Goal: Navigation & Orientation: Find specific page/section

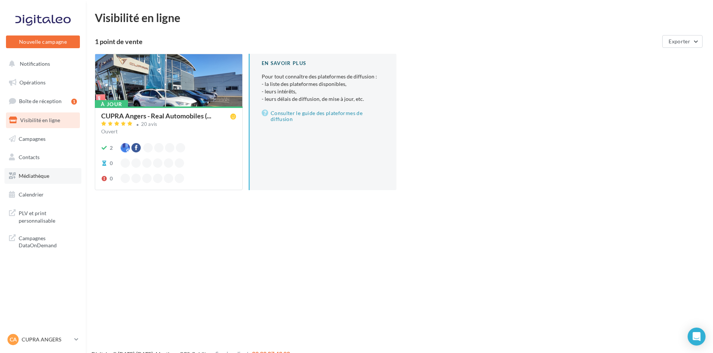
click at [49, 181] on link "Médiathèque" at bounding box center [42, 176] width 77 height 16
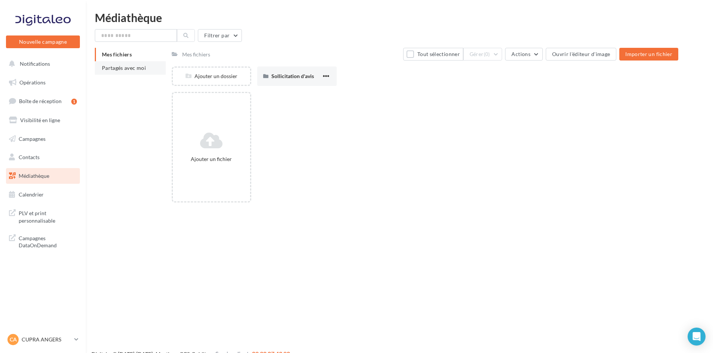
click at [127, 71] on li "Partagés avec moi" at bounding box center [130, 67] width 71 height 13
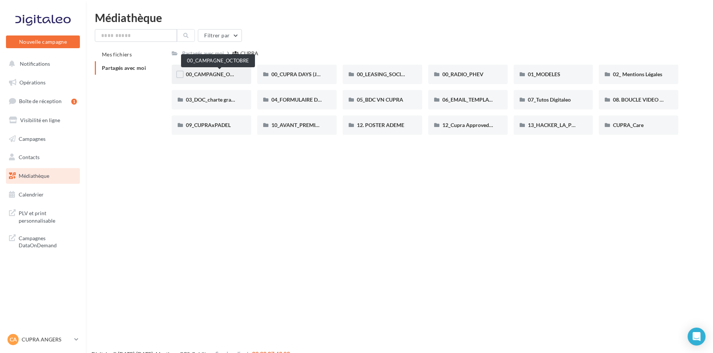
click at [210, 75] on span "00_CAMPAGNE_OCTOBRE" at bounding box center [218, 74] width 64 height 6
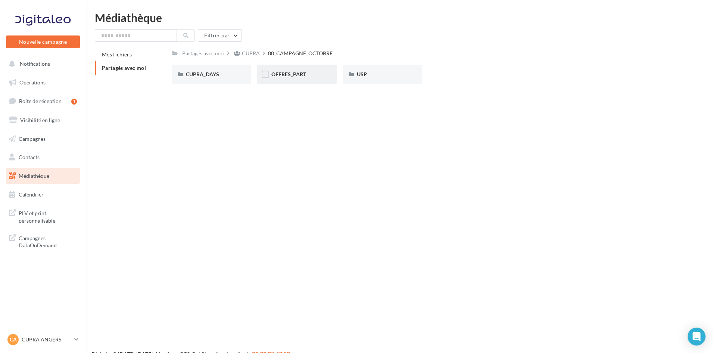
click at [306, 76] on span "OFFRES_PART" at bounding box center [288, 74] width 35 height 6
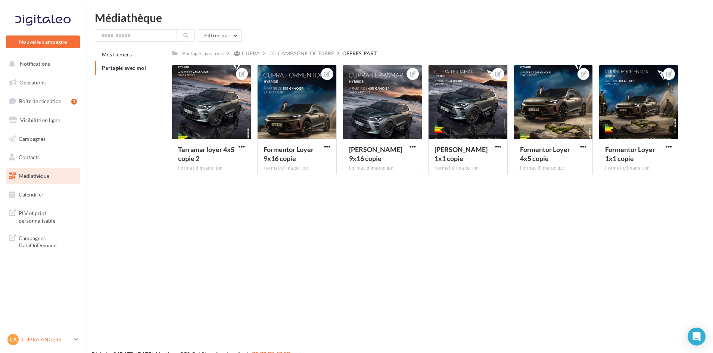
click at [52, 341] on p "CUPRA ANGERS" at bounding box center [47, 339] width 50 height 7
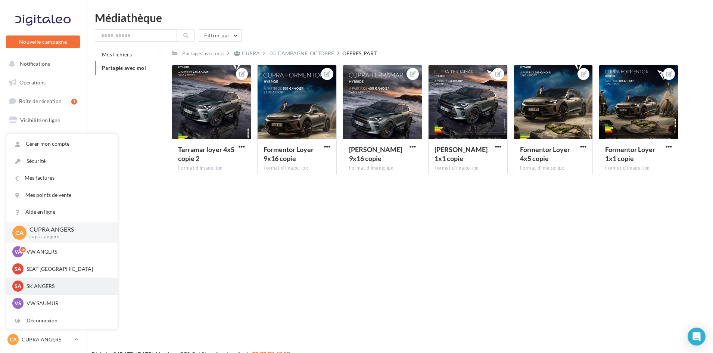
click at [63, 287] on p "SK ANGERS" at bounding box center [67, 285] width 82 height 7
